Goal: Find specific page/section: Find specific page/section

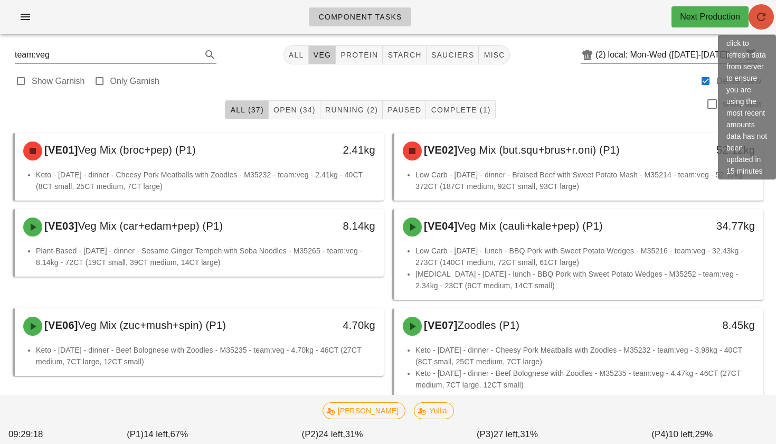
click at [759, 18] on icon "button" at bounding box center [761, 17] width 13 height 13
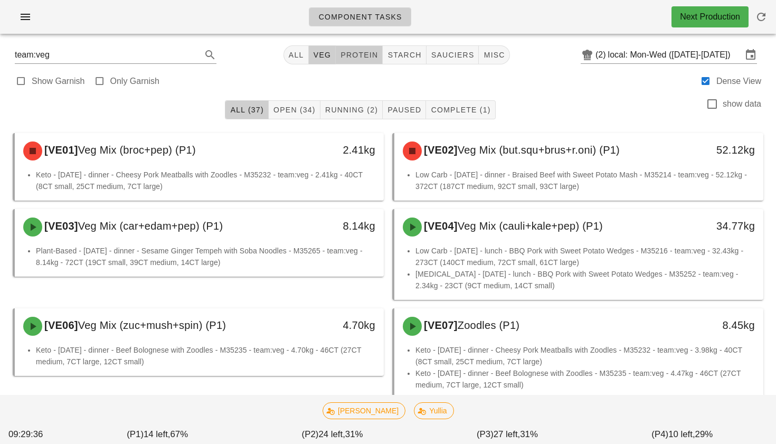
click at [349, 51] on span "protein" at bounding box center [359, 55] width 38 height 8
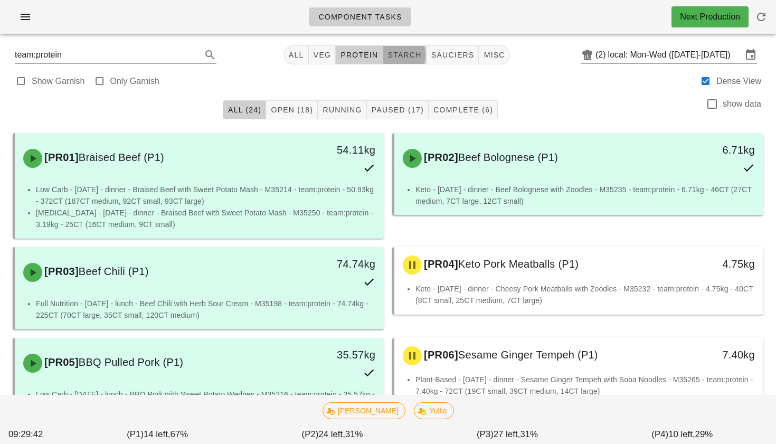
click at [399, 54] on span "starch" at bounding box center [404, 55] width 34 height 8
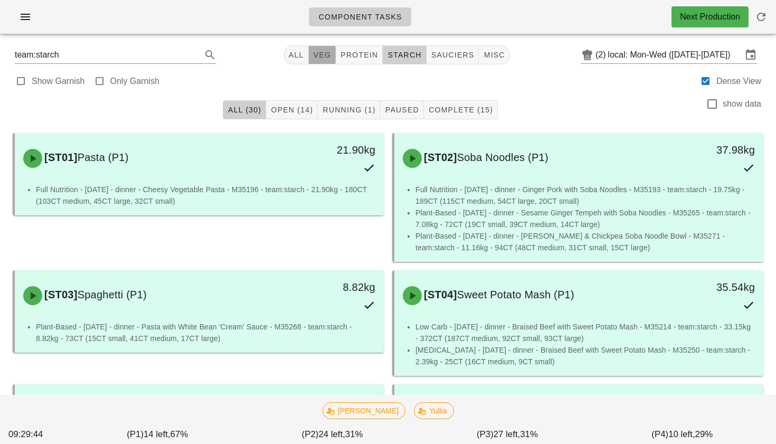
click at [315, 58] on span "veg" at bounding box center [322, 55] width 18 height 8
type input "team:veg"
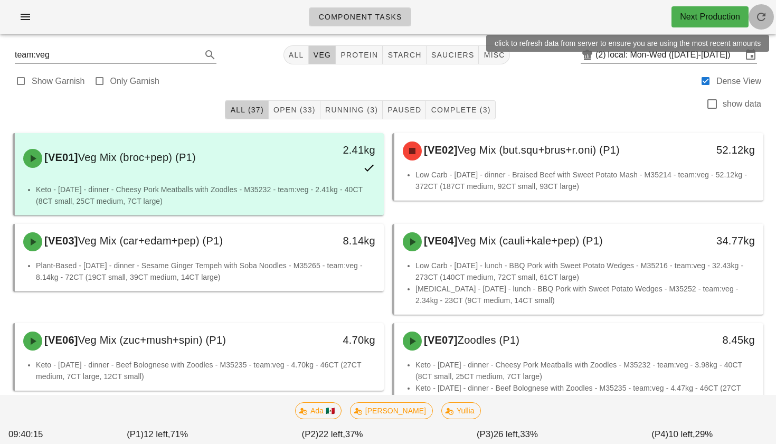
click at [762, 17] on icon "button" at bounding box center [761, 17] width 13 height 13
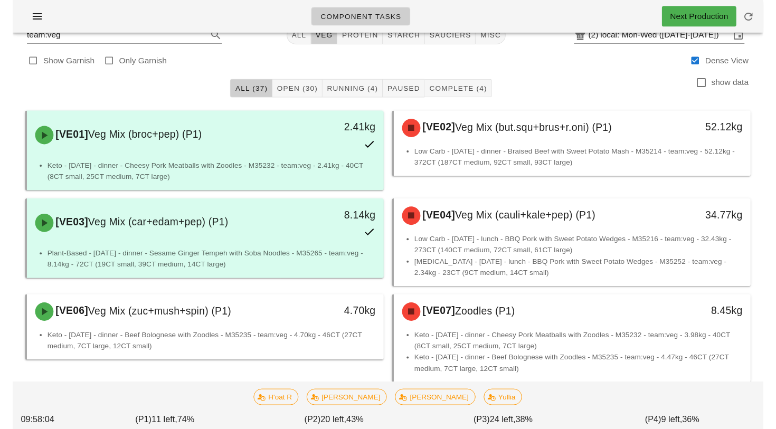
scroll to position [14, 0]
